Goal: Navigation & Orientation: Find specific page/section

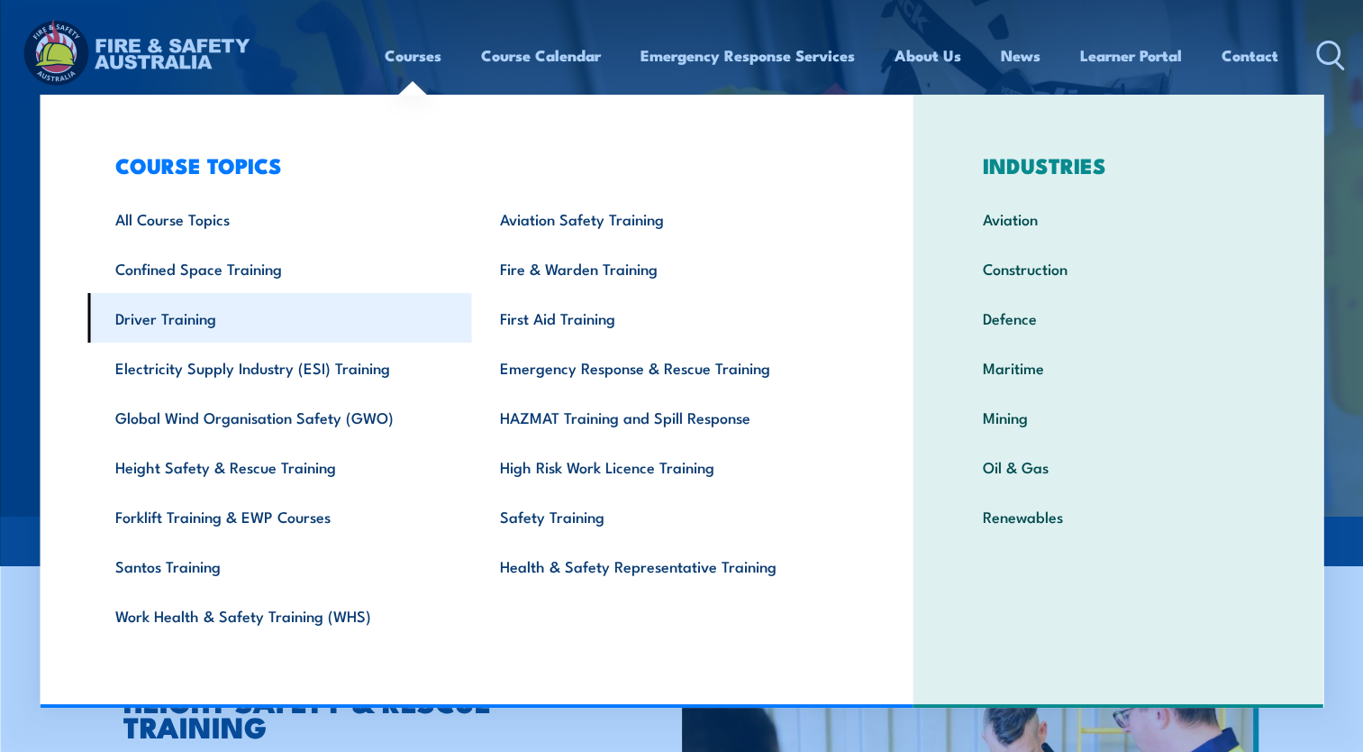
click at [181, 322] on link "Driver Training" at bounding box center [279, 318] width 385 height 50
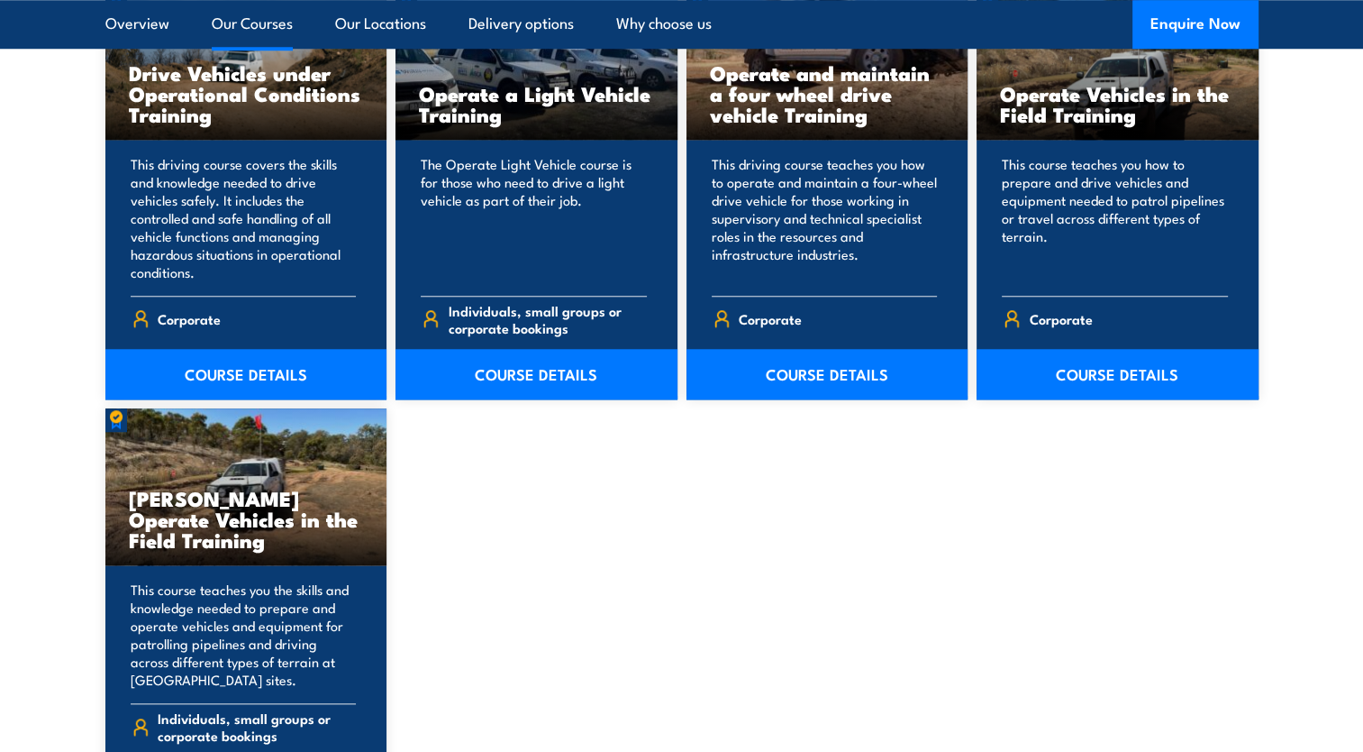
scroll to position [1622, 0]
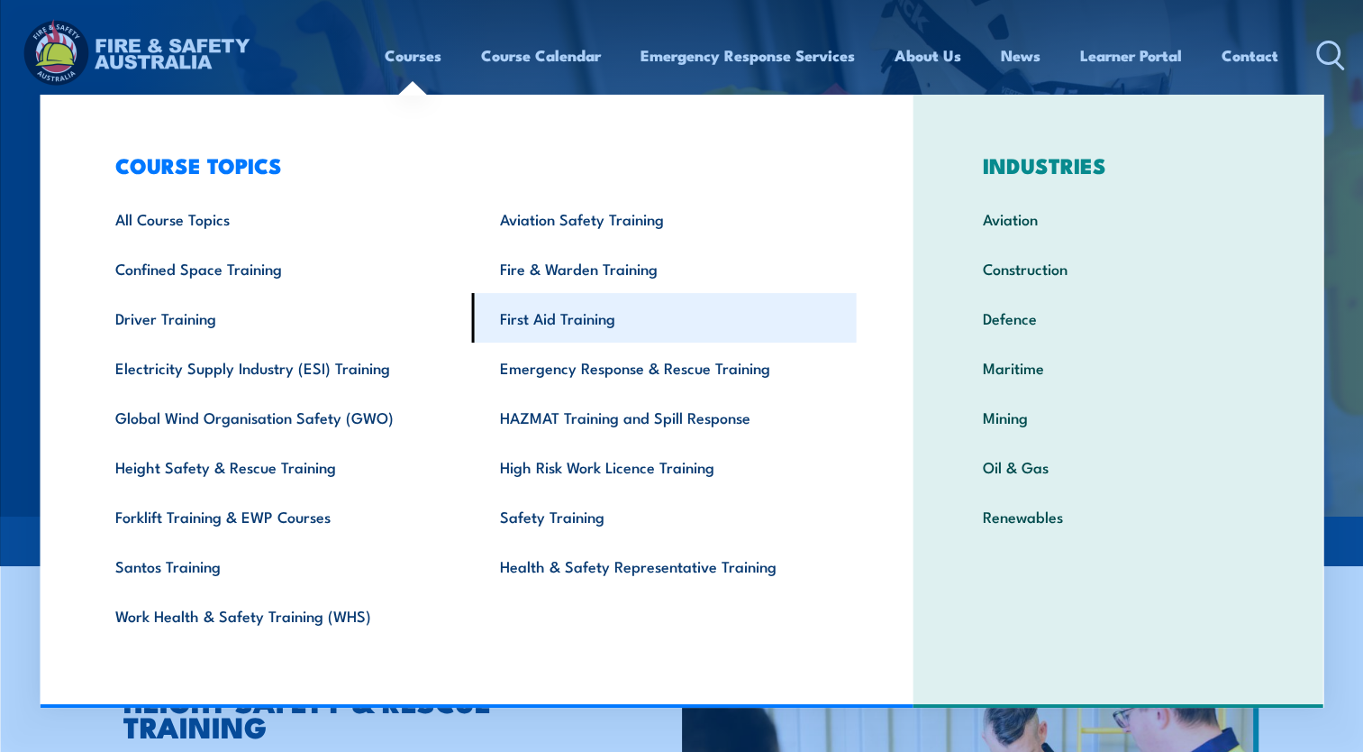
click at [582, 320] on link "First Aid Training" at bounding box center [664, 318] width 385 height 50
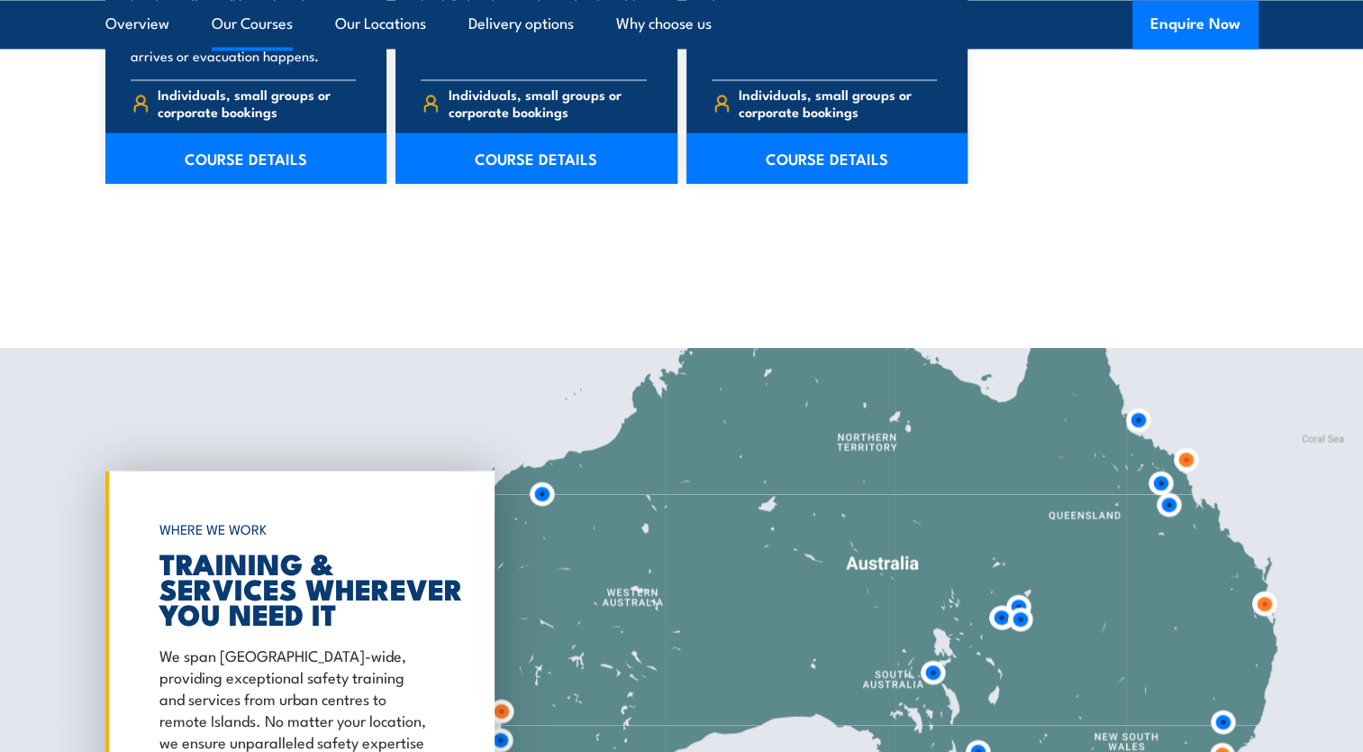
scroll to position [2793, 0]
